Goal: Find contact information: Find contact information

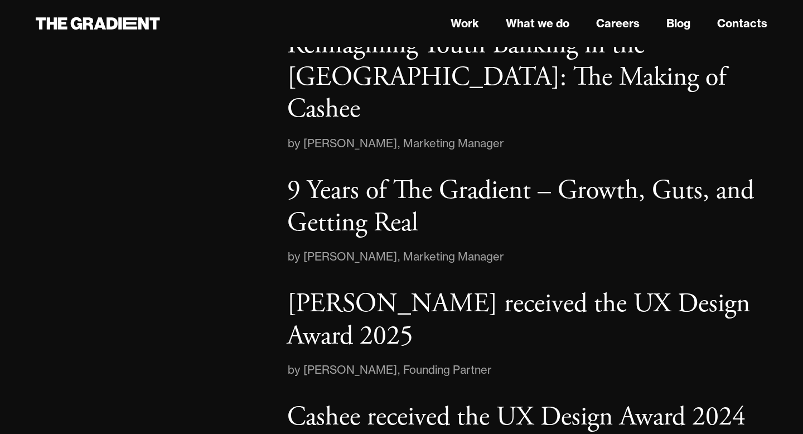
scroll to position [1775, 0]
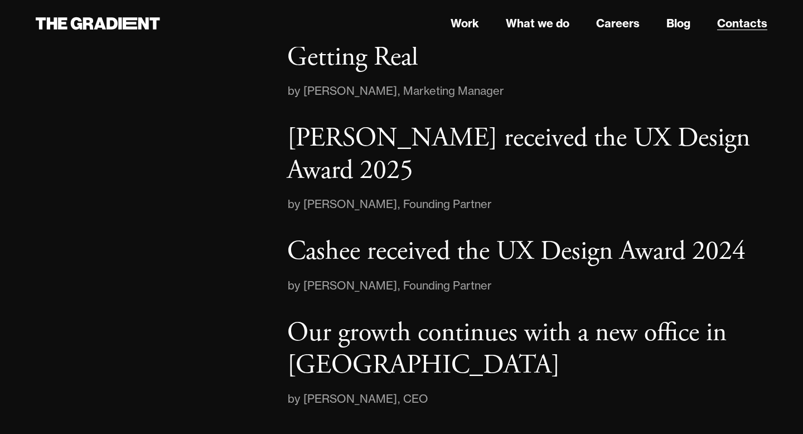
click at [734, 27] on link "Contacts" at bounding box center [743, 23] width 50 height 17
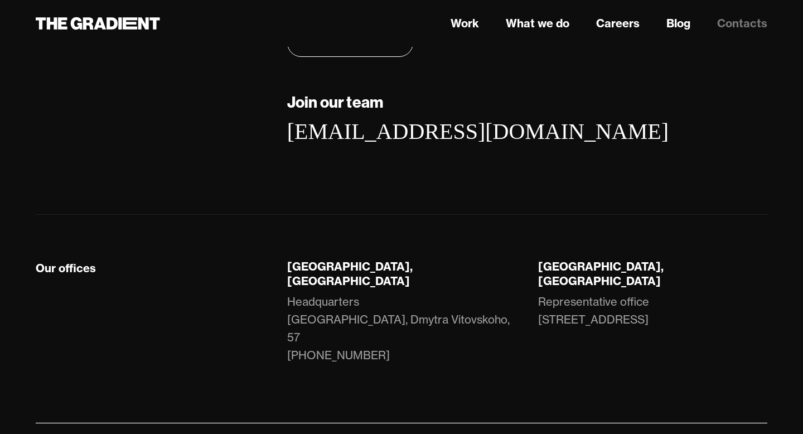
scroll to position [239, 0]
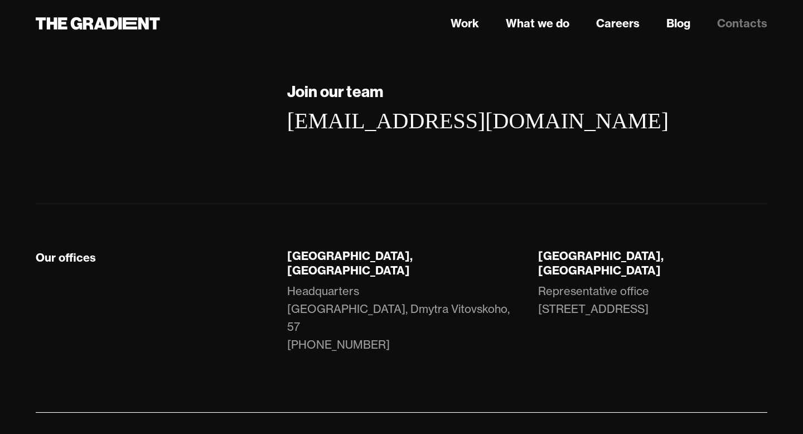
click at [757, 432] on link "Blog" at bounding box center [756, 439] width 24 height 14
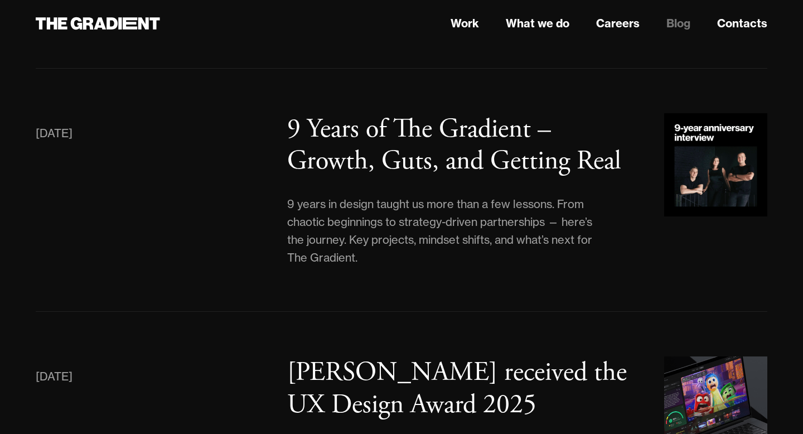
scroll to position [408, 0]
